Goal: Find contact information: Obtain details needed to contact an individual or organization

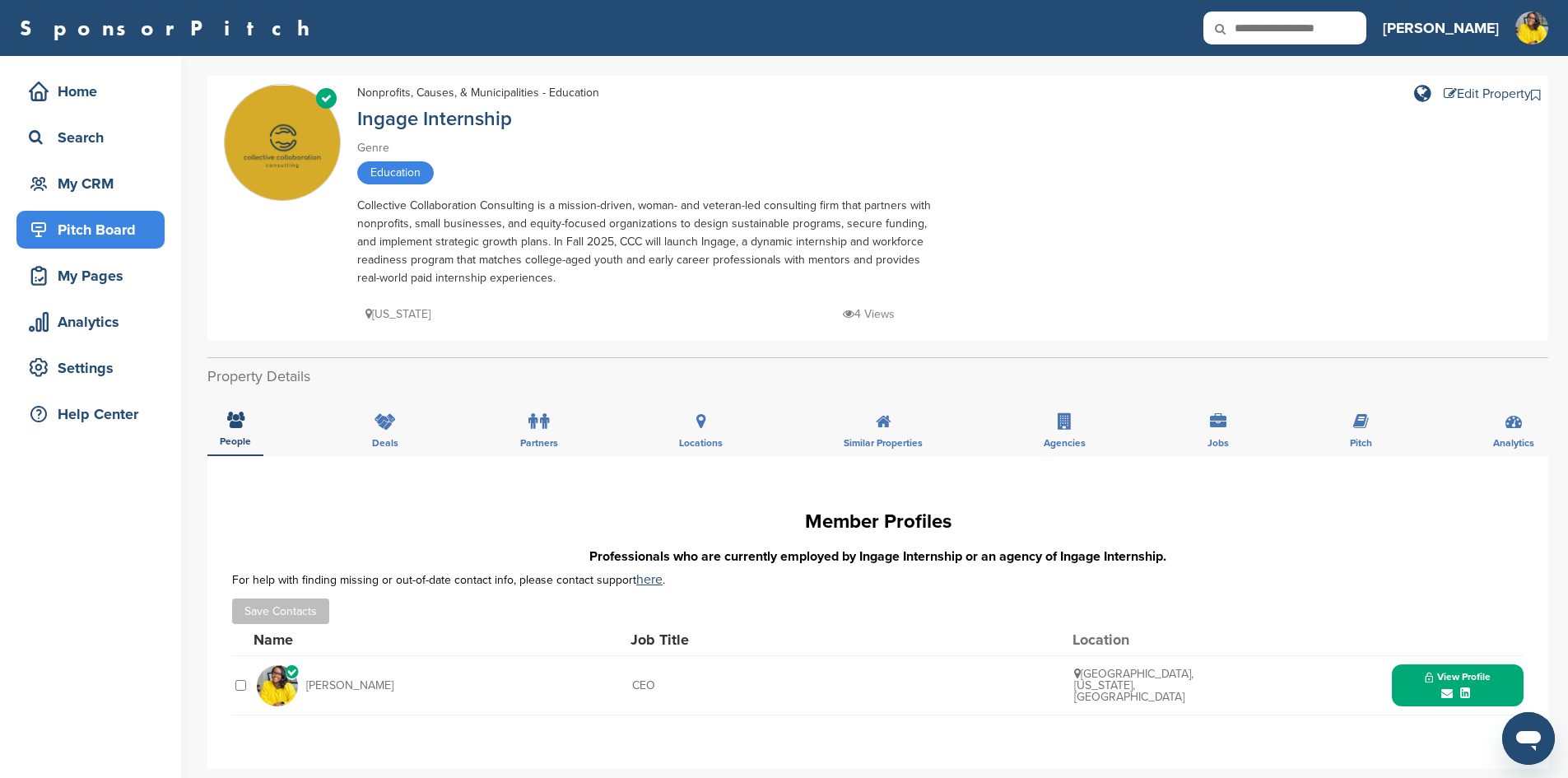
click at [89, 236] on div "Pitch Board" at bounding box center [94, 230] width 140 height 30
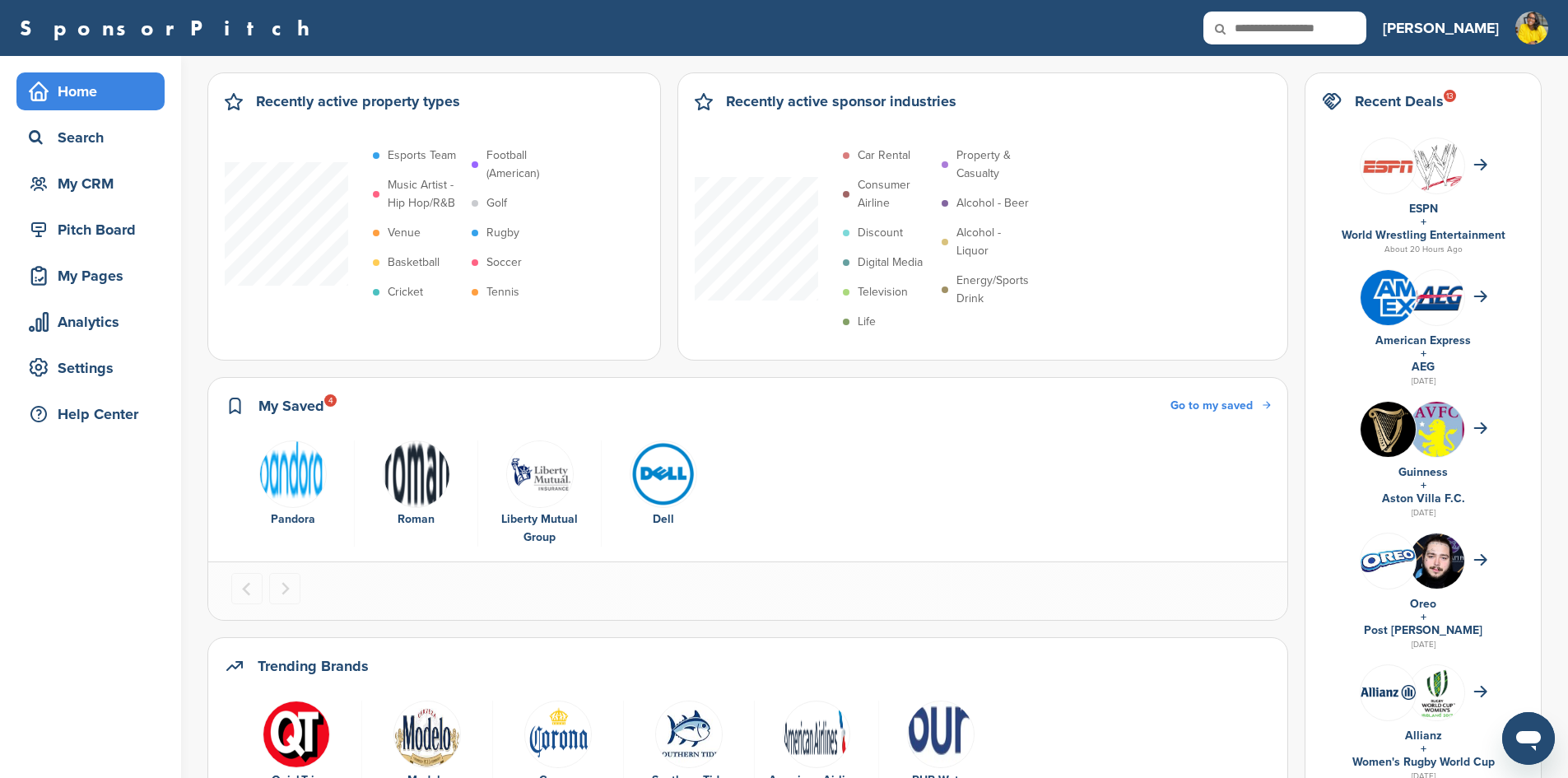
drag, startPoint x: 111, startPoint y: 83, endPoint x: 146, endPoint y: 85, distance: 35.1
click at [109, 84] on div "Home" at bounding box center [94, 91] width 140 height 30
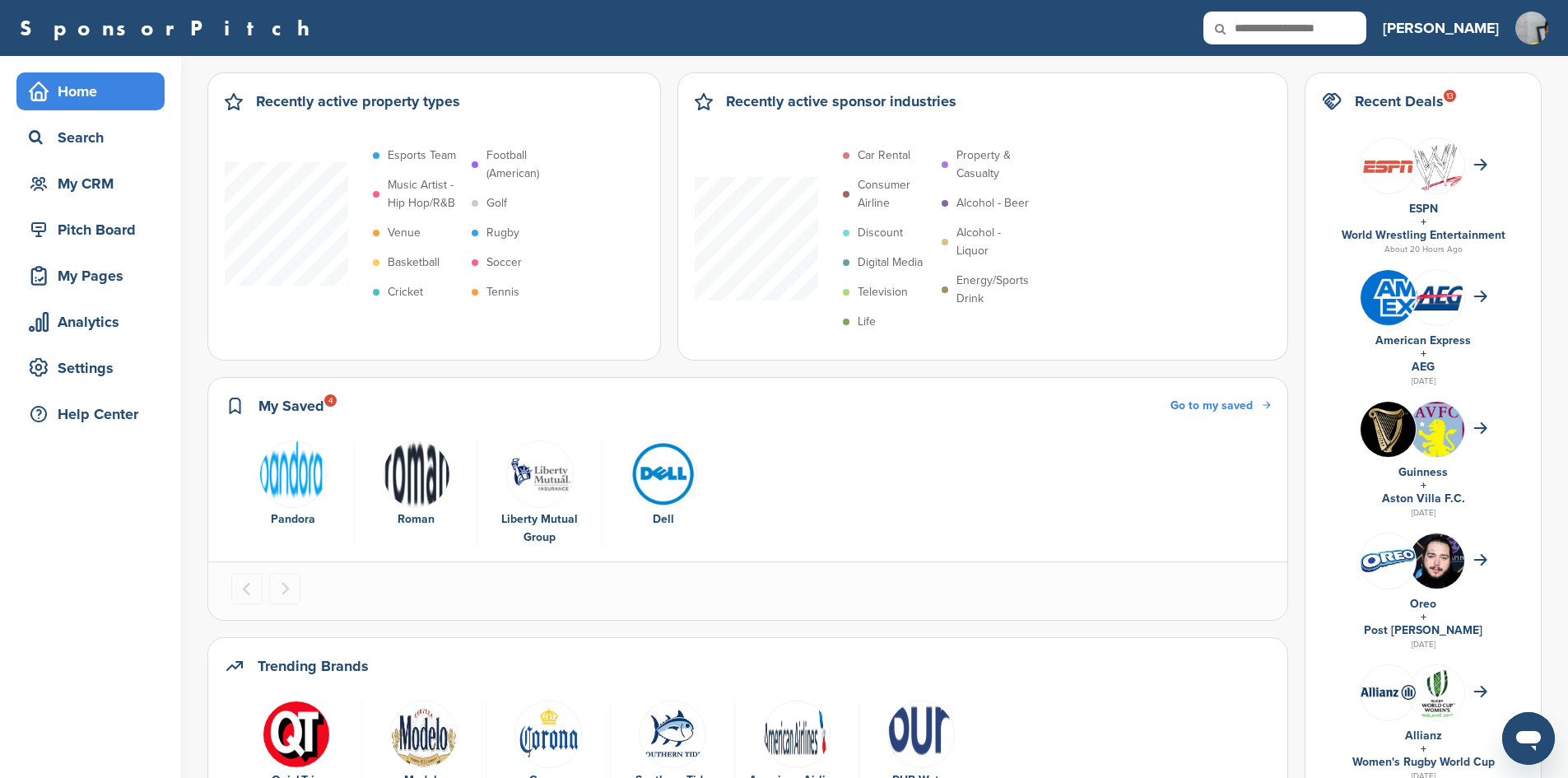
click at [1540, 33] on img at bounding box center [1555, 52] width 82 height 82
click at [1477, 86] on link "CRM" at bounding box center [1464, 86] width 41 height 14
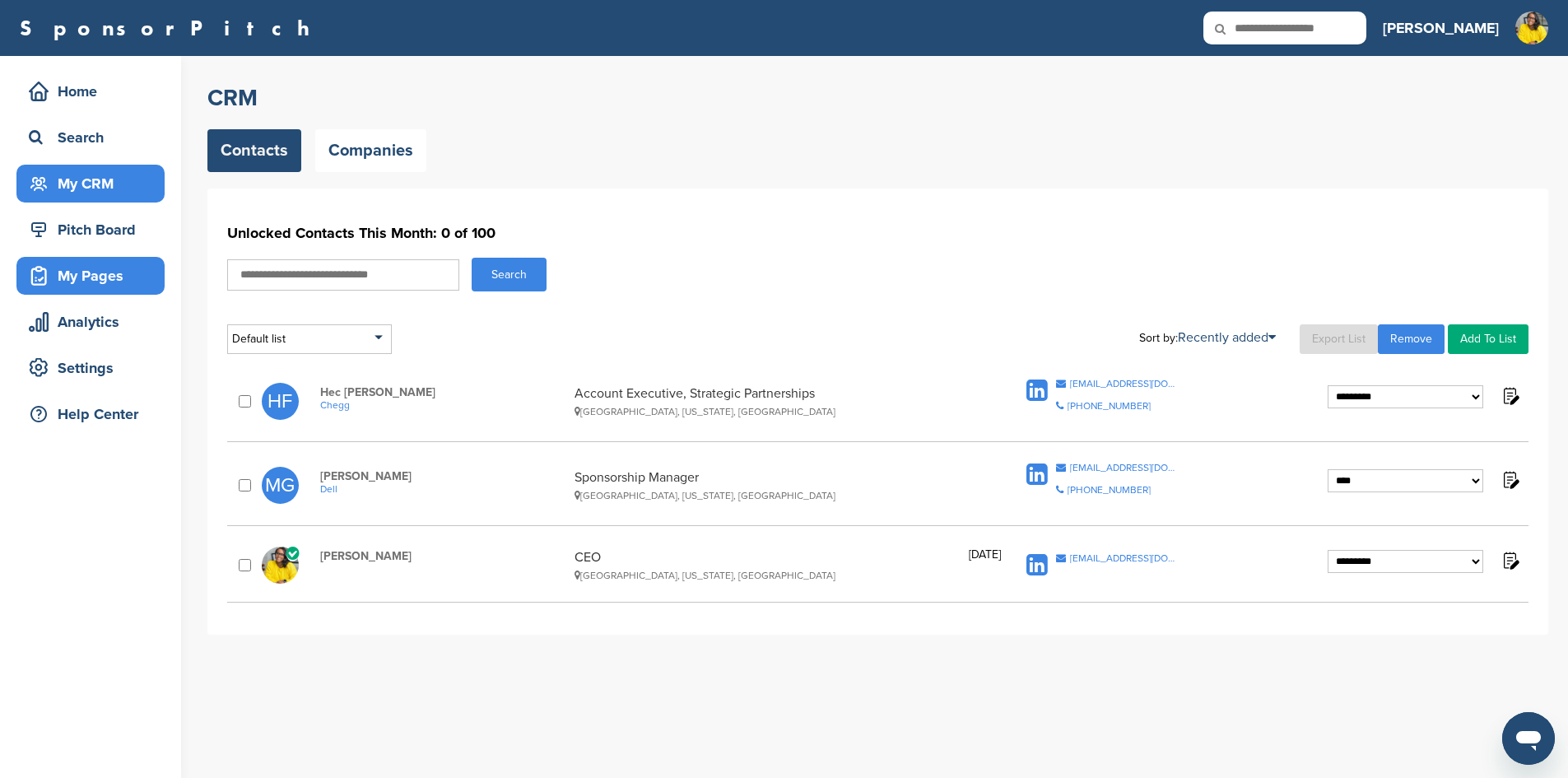
click at [97, 274] on div "My Pages" at bounding box center [94, 276] width 140 height 30
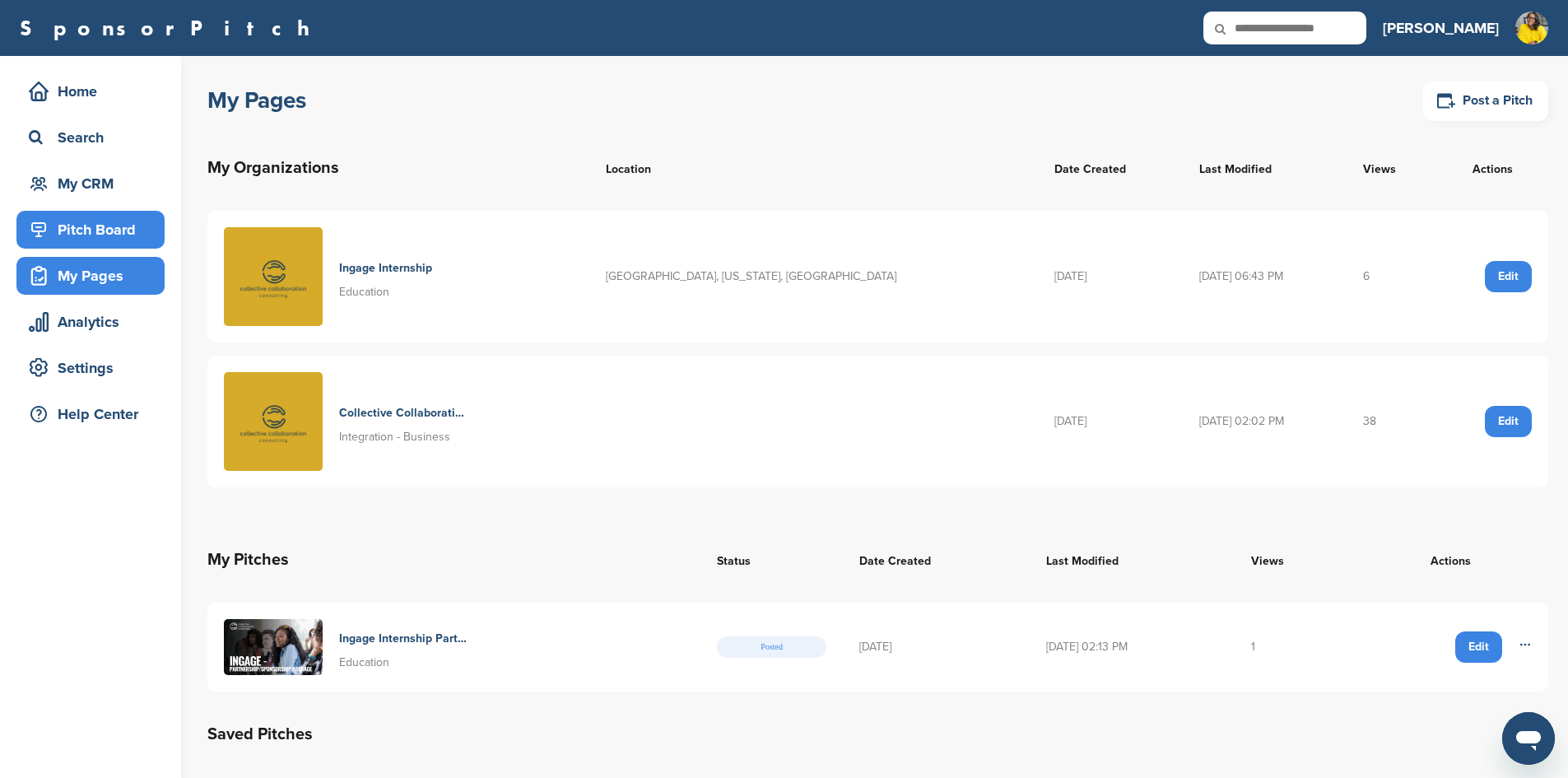
click at [108, 239] on div "Pitch Board" at bounding box center [94, 230] width 140 height 30
click at [302, 640] on img at bounding box center [274, 647] width 99 height 56
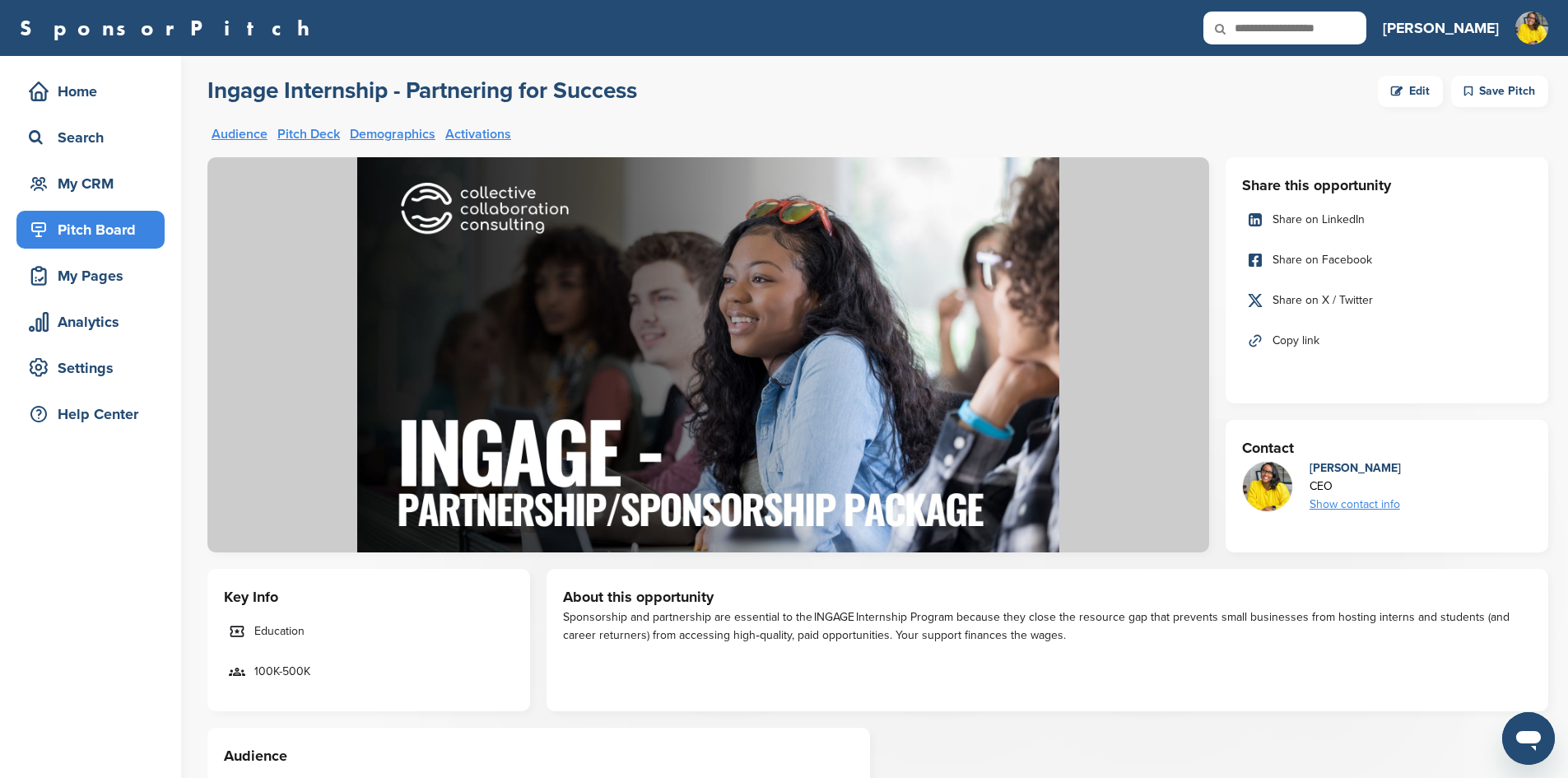
click at [1335, 504] on div "Show contact info" at bounding box center [1356, 504] width 92 height 18
